Goal: Transaction & Acquisition: Book appointment/travel/reservation

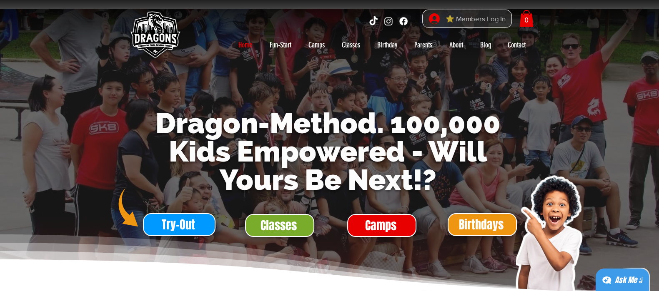
click at [466, 19] on span "⭐ Members Log In" at bounding box center [475, 18] width 66 height 13
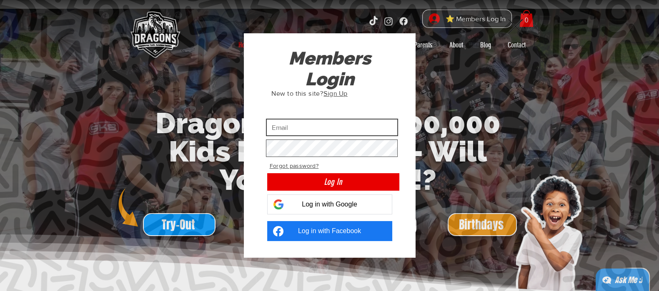
click at [375, 131] on input "Custom Login" at bounding box center [332, 127] width 132 height 17
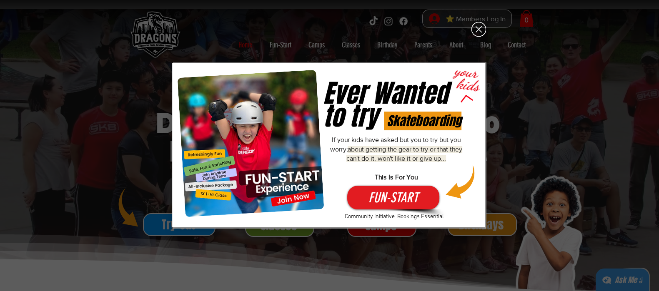
click at [477, 31] on icon "Back to site" at bounding box center [478, 29] width 15 height 15
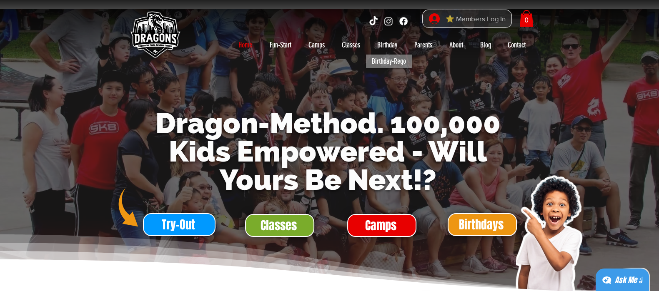
click at [454, 21] on span "⭐ Members Log In" at bounding box center [475, 18] width 66 height 13
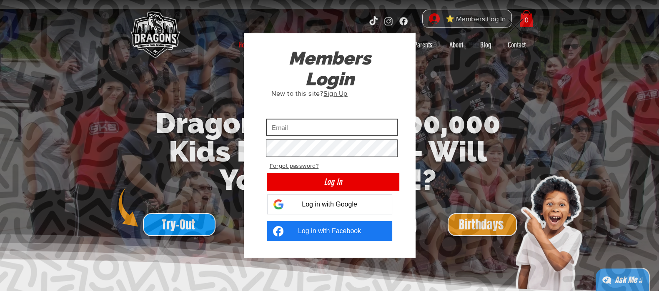
click at [334, 123] on input "Custom Login" at bounding box center [332, 127] width 132 height 17
type input "huiwen281028@gmail.com"
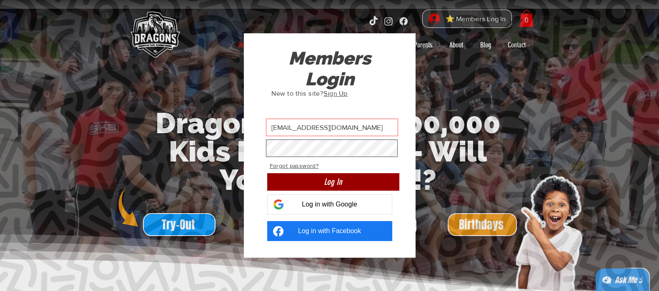
click at [382, 181] on button "Log In" at bounding box center [333, 181] width 132 height 17
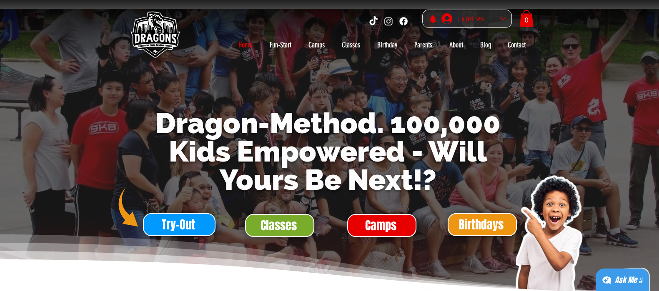
click at [504, 18] on div "Vivian Teoh account" at bounding box center [503, 19] width 6 height 6
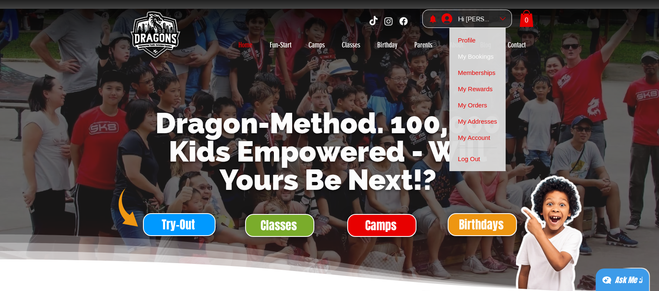
click at [487, 55] on span "My Bookings" at bounding box center [475, 56] width 36 height 16
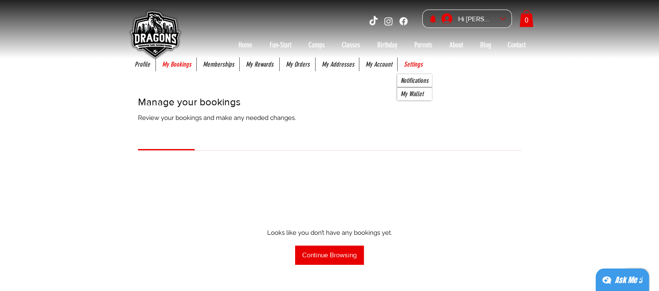
click at [409, 65] on p "Settings" at bounding box center [413, 64] width 27 height 14
click at [410, 92] on p "My Wallet" at bounding box center [412, 93] width 30 height 13
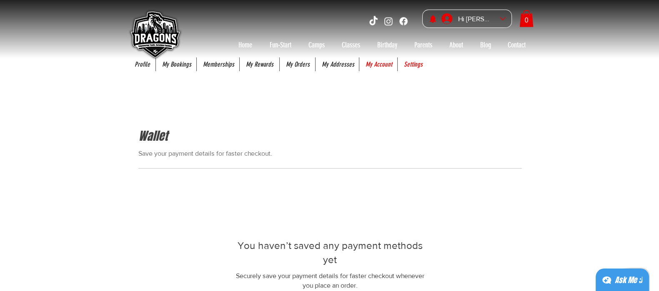
click at [381, 65] on p "My Account" at bounding box center [378, 64] width 35 height 14
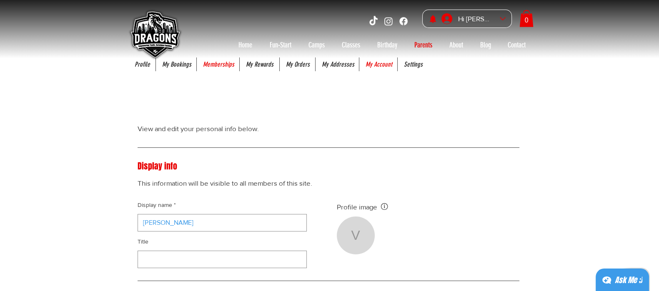
click at [229, 61] on p "Memberships" at bounding box center [219, 64] width 40 height 14
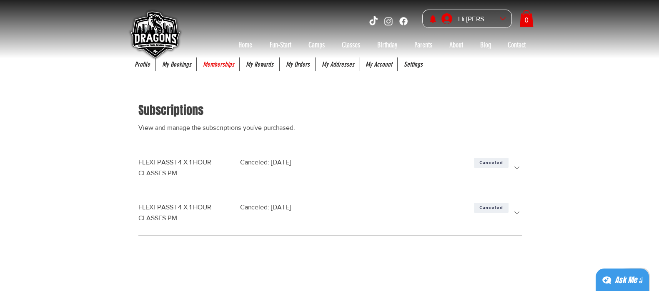
click at [183, 63] on img at bounding box center [154, 35] width 58 height 58
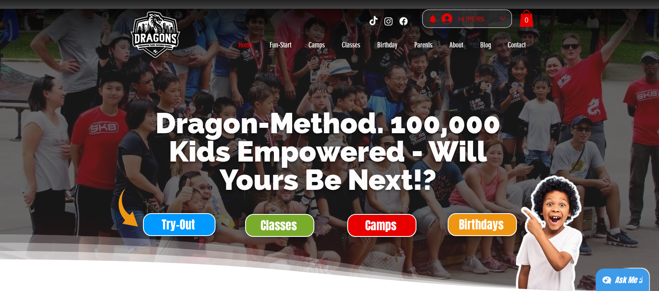
click at [502, 22] on div "Hi Vivian Teoh" at bounding box center [474, 19] width 73 height 18
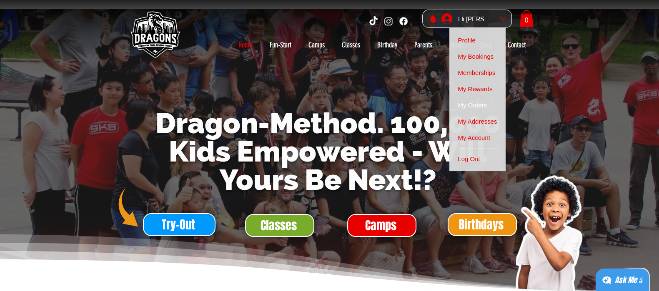
click at [484, 101] on span "My Orders" at bounding box center [471, 105] width 29 height 16
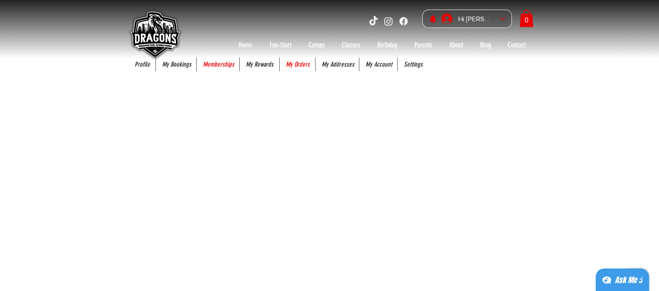
click at [222, 66] on p "Memberships" at bounding box center [219, 64] width 40 height 14
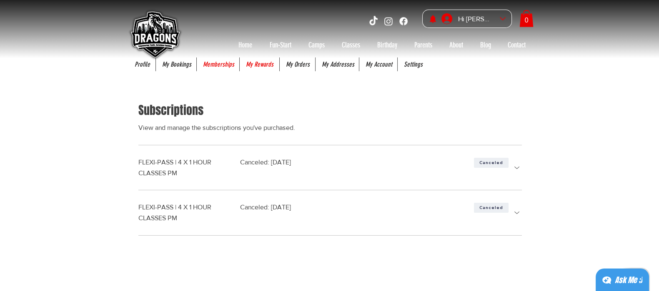
click at [257, 65] on p "My Rewards" at bounding box center [260, 64] width 36 height 14
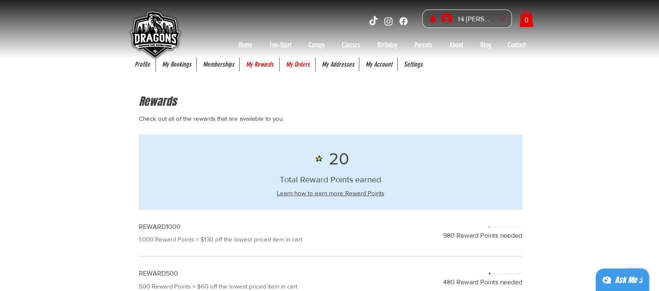
click at [302, 64] on p "My Orders" at bounding box center [298, 64] width 32 height 14
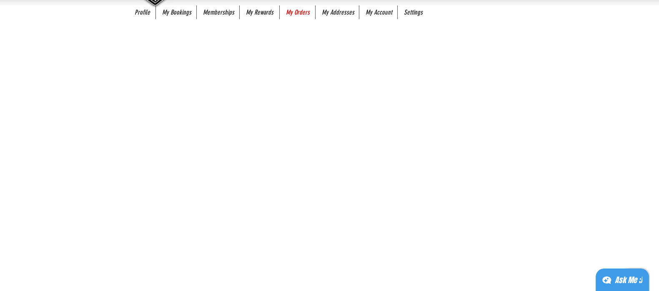
scroll to position [52, 0]
click at [326, 13] on p "My Addresses" at bounding box center [337, 13] width 41 height 14
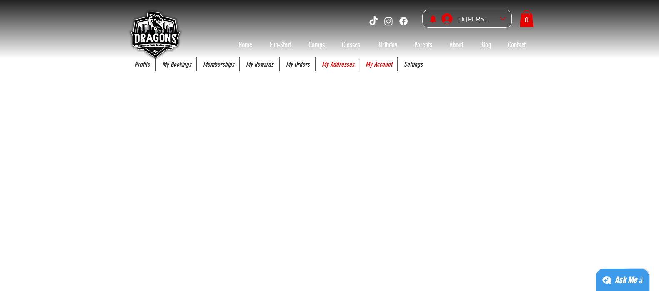
click at [382, 65] on p "My Account" at bounding box center [378, 64] width 35 height 14
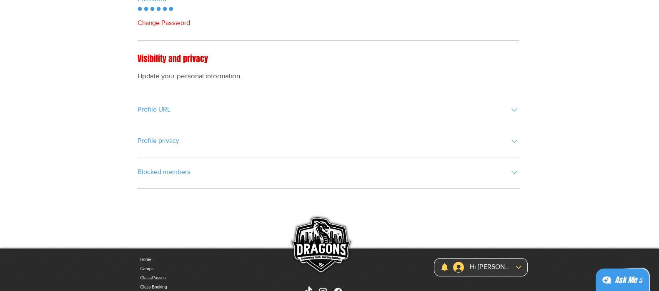
scroll to position [521, 0]
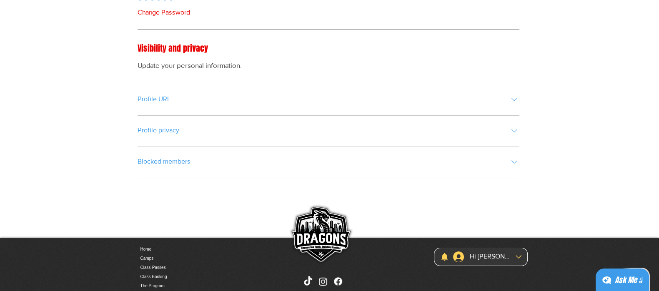
click at [515, 165] on icon "main content" at bounding box center [514, 162] width 10 height 10
click at [513, 129] on icon "main content" at bounding box center [514, 131] width 10 height 10
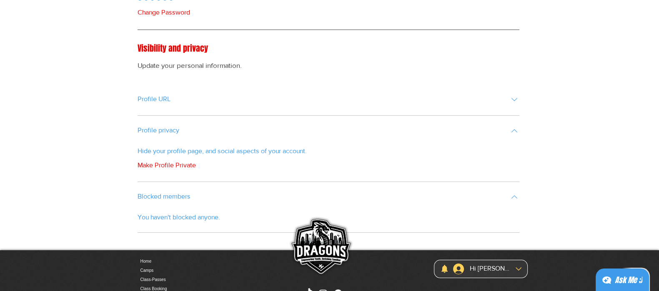
click at [515, 101] on icon "main content" at bounding box center [514, 100] width 10 height 10
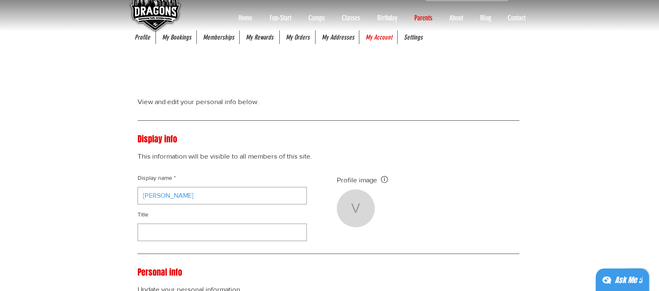
scroll to position [0, 0]
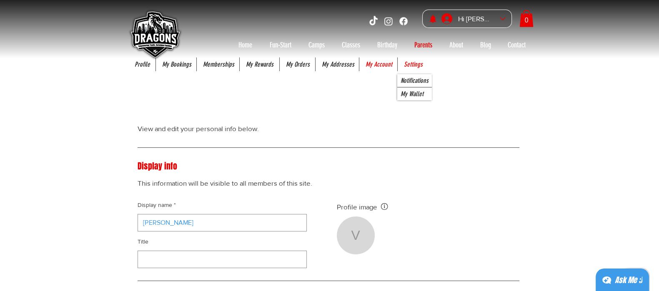
click at [419, 67] on p "Settings" at bounding box center [413, 64] width 27 height 14
click at [421, 82] on p "Notifications" at bounding box center [414, 80] width 35 height 13
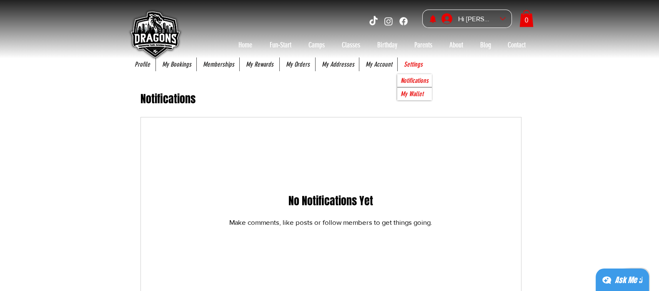
click at [406, 90] on p "My Wallet" at bounding box center [412, 93] width 30 height 13
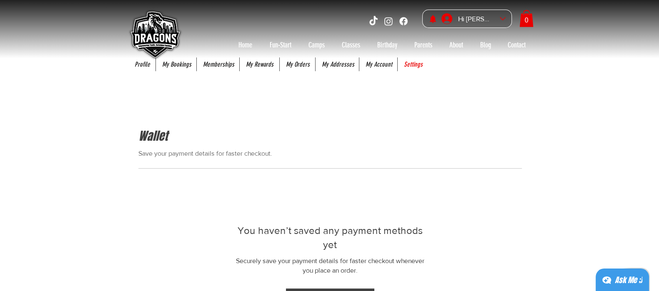
click at [143, 63] on img at bounding box center [154, 35] width 58 height 58
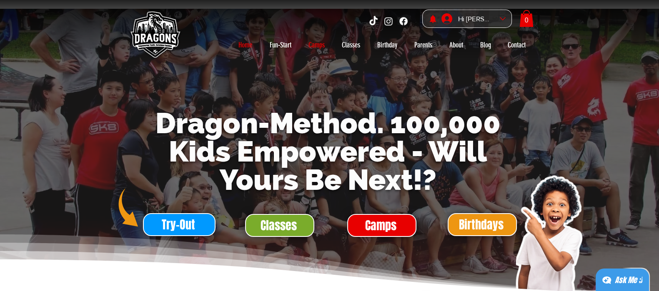
click at [317, 43] on p "Camps" at bounding box center [316, 44] width 25 height 13
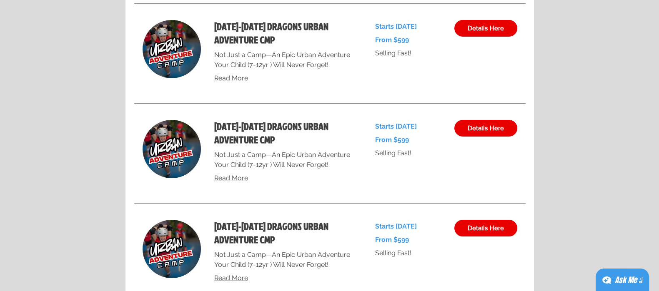
scroll to position [3698, 0]
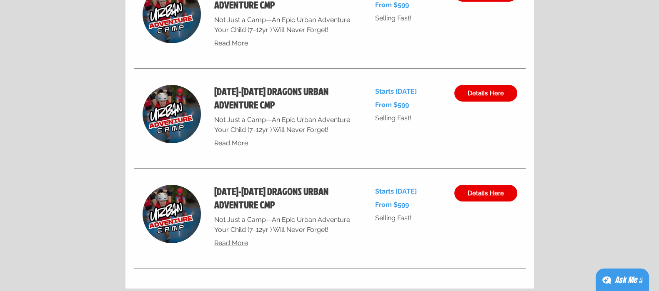
click at [494, 192] on span "Details Here" at bounding box center [485, 193] width 36 height 7
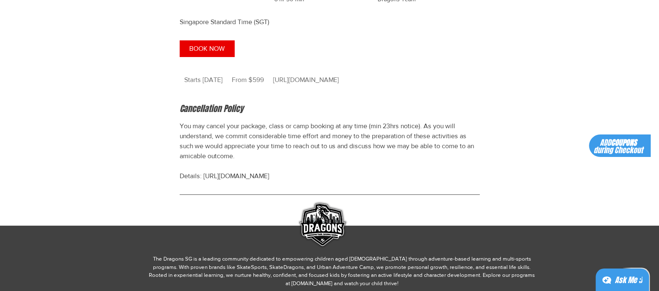
scroll to position [937, 0]
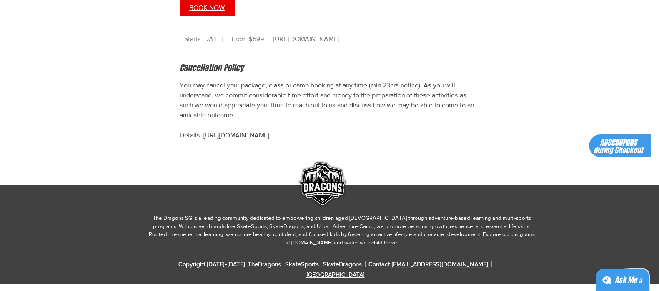
click at [227, 16] on button "BOOK NOW" at bounding box center [207, 8] width 55 height 17
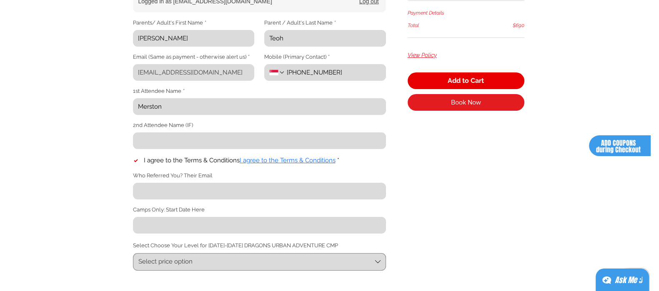
scroll to position [260, 0]
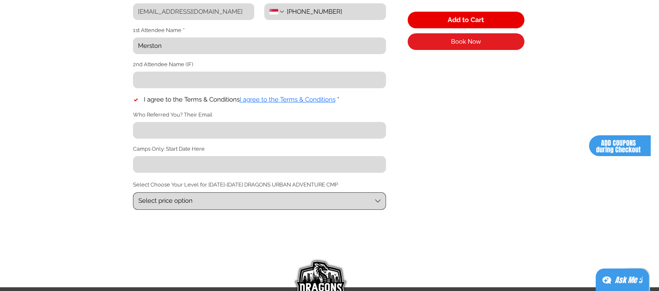
click at [370, 205] on span "Select price option" at bounding box center [254, 201] width 233 height 9
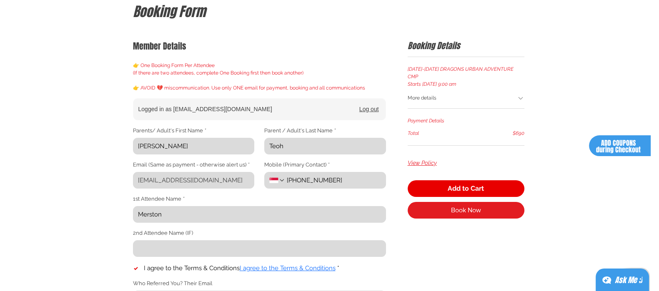
scroll to position [52, 0]
